Goal: Transaction & Acquisition: Purchase product/service

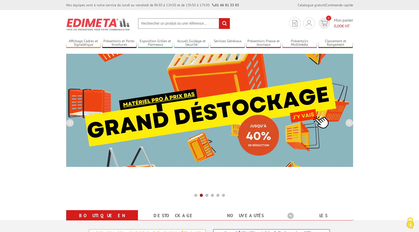
click at [155, 20] on input "text" at bounding box center [184, 23] width 92 height 11
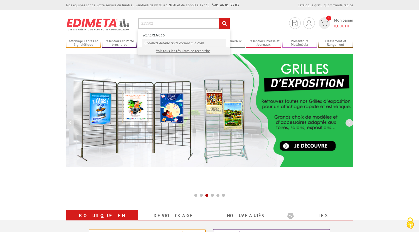
type input "215502"
click at [161, 41] on link "Chevalets Ardoise Noire écriture à la craie" at bounding box center [184, 43] width 84 height 8
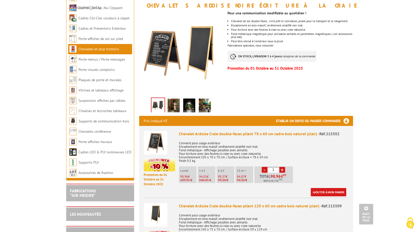
scroll to position [25, 0]
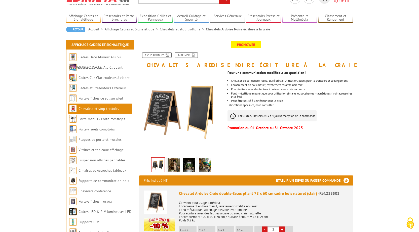
click at [170, 169] on img at bounding box center [174, 166] width 12 height 16
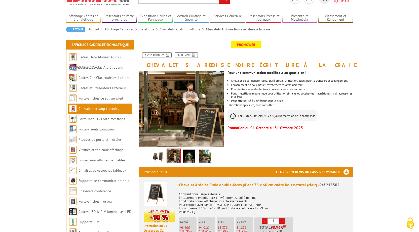
click at [188, 161] on img at bounding box center [189, 158] width 12 height 16
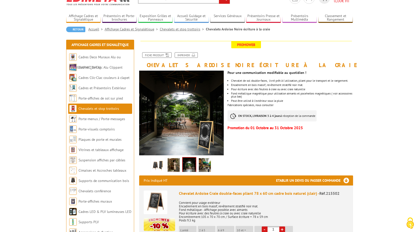
click at [205, 164] on img at bounding box center [205, 166] width 12 height 16
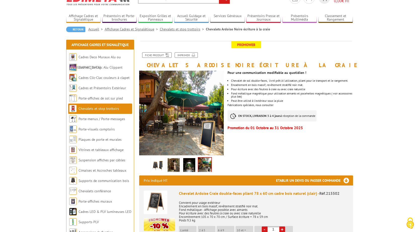
click at [191, 164] on img at bounding box center [189, 166] width 12 height 16
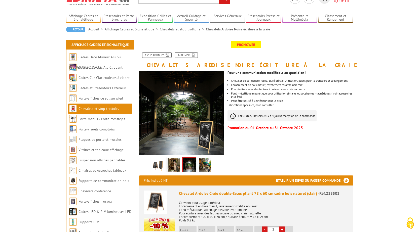
click at [178, 165] on img at bounding box center [174, 166] width 12 height 16
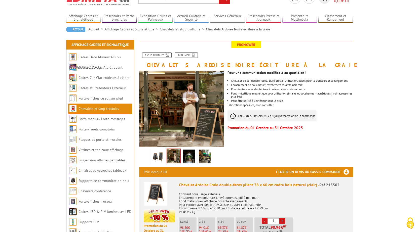
click at [157, 160] on img at bounding box center [158, 158] width 12 height 16
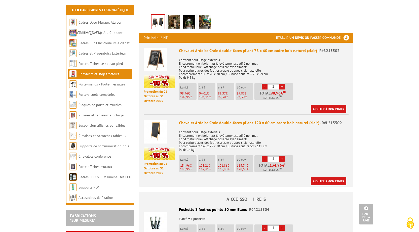
scroll to position [176, 0]
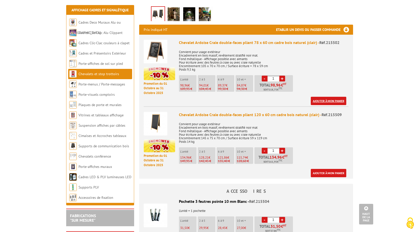
click at [316, 101] on link "Ajouter à mon panier" at bounding box center [329, 101] width 36 height 8
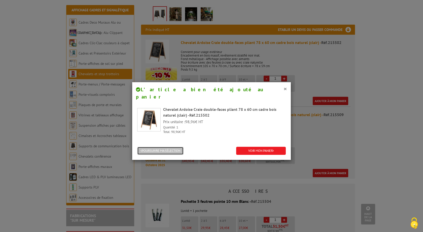
drag, startPoint x: 164, startPoint y: 145, endPoint x: 168, endPoint y: 145, distance: 3.3
click at [164, 147] on button "POURSUIVRE MA SÉLECTION" at bounding box center [160, 151] width 46 height 8
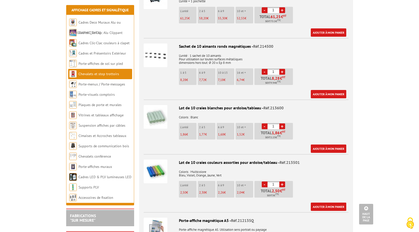
scroll to position [453, 0]
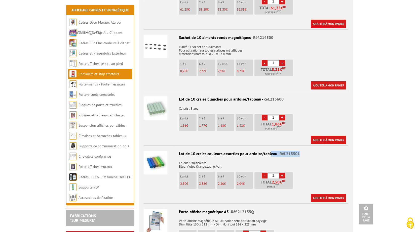
drag, startPoint x: 179, startPoint y: 153, endPoint x: 304, endPoint y: 153, distance: 124.4
click at [304, 153] on div "Lot de 10 craies couleurs assorties pour ardoise/tableau - Réf.213501" at bounding box center [246, 154] width 205 height 6
copy div "Lot de 10 craies couleurs assorties pour ardoise/tableau - Réf.213501"
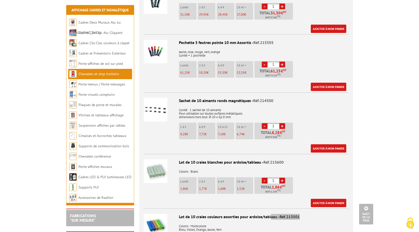
scroll to position [479, 0]
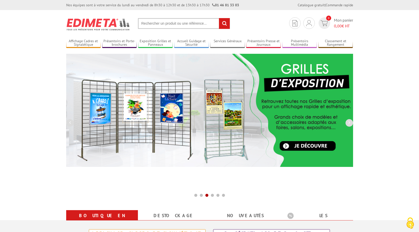
click at [152, 22] on input "text" at bounding box center [184, 23] width 92 height 11
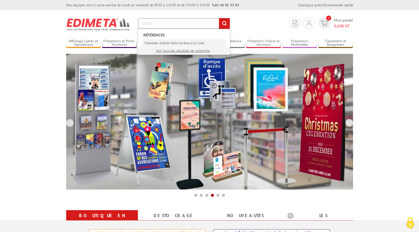
type input "215502"
click at [170, 42] on link "Chevalets Ardoise Noire écriture à la craie" at bounding box center [184, 43] width 84 height 8
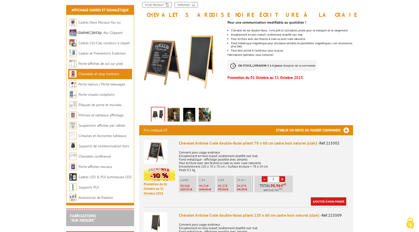
scroll to position [101, 0]
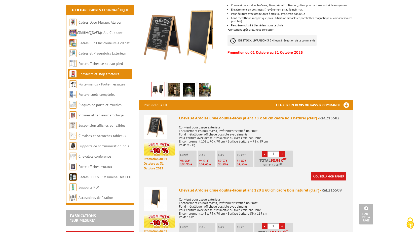
click at [175, 89] on img at bounding box center [174, 91] width 12 height 16
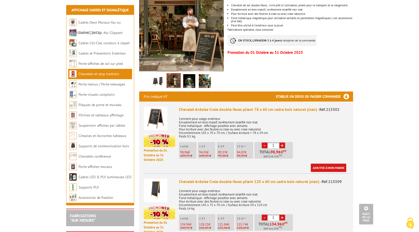
click at [190, 81] on img at bounding box center [189, 82] width 12 height 16
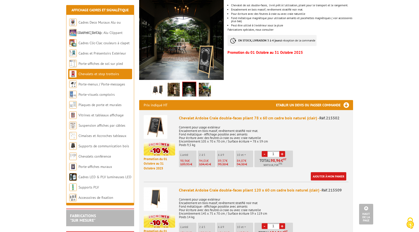
click at [204, 86] on img at bounding box center [205, 91] width 12 height 16
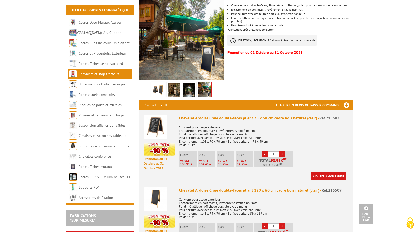
click at [154, 88] on img at bounding box center [158, 91] width 12 height 16
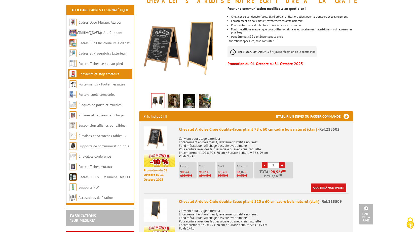
scroll to position [76, 0]
